Goal: Information Seeking & Learning: Understand process/instructions

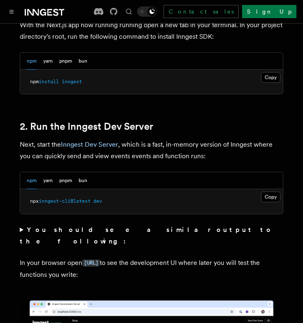
scroll to position [535, 0]
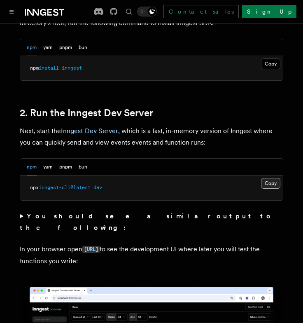
click at [268, 178] on button "Copy Copied" at bounding box center [270, 183] width 19 height 11
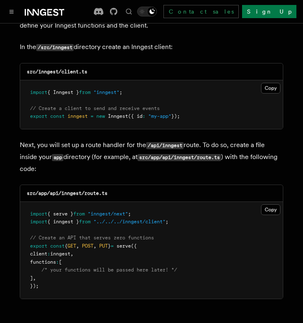
scroll to position [1070, 0]
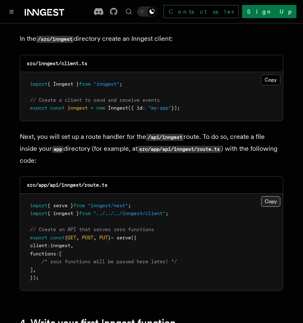
click at [266, 196] on button "Copy Copied" at bounding box center [270, 201] width 19 height 11
click at [267, 74] on button "Copy Copied" at bounding box center [270, 79] width 19 height 11
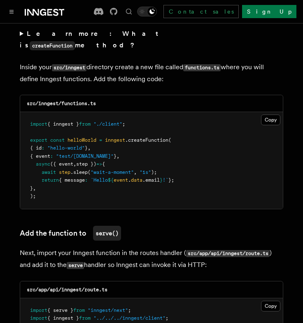
scroll to position [1481, 0]
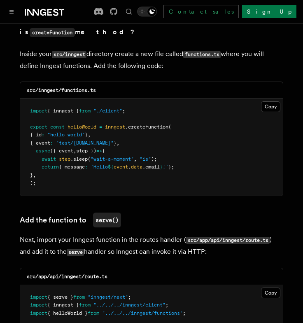
click at [50, 140] on span "{ event" at bounding box center [40, 143] width 20 height 6
click at [268, 101] on button "Copy Copied" at bounding box center [270, 106] width 19 height 11
